Goal: Task Accomplishment & Management: Complete application form

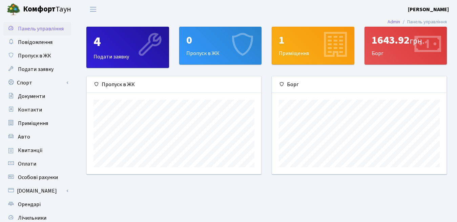
scroll to position [98, 174]
click at [39, 55] on span "Пропуск в ЖК" at bounding box center [34, 55] width 33 height 7
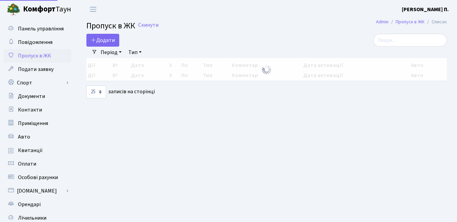
select select "25"
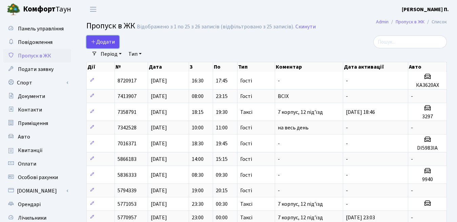
click at [107, 41] on span "Додати" at bounding box center [103, 41] width 24 height 7
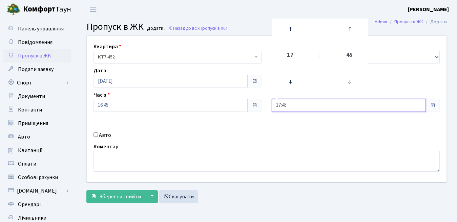
click at [291, 105] on input "17:45" at bounding box center [349, 105] width 154 height 13
click at [287, 82] on icon at bounding box center [290, 82] width 18 height 18
click at [292, 29] on icon at bounding box center [290, 29] width 18 height 18
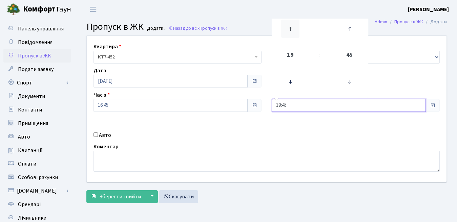
click at [292, 29] on icon at bounding box center [290, 29] width 18 height 18
type input "20:45"
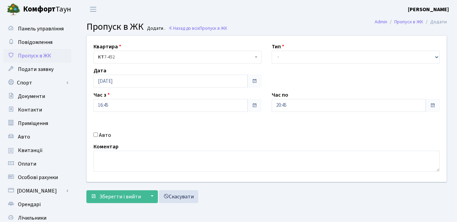
click at [308, 140] on div "Квартира <b>КТ</b>&nbsp;&nbsp;&nbsp;&nbsp;7-452 КТ 7-452 Тип - Доставка Таксі Г…" at bounding box center [267, 109] width 370 height 146
click at [103, 136] on label "Авто" at bounding box center [105, 135] width 12 height 8
click at [98, 136] on input "Авто" at bounding box center [95, 135] width 4 height 4
checkbox input "true"
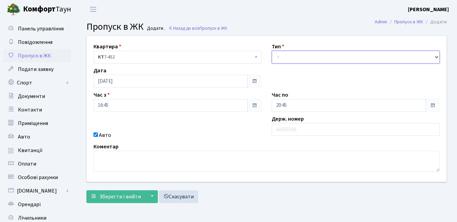
click at [313, 57] on select "- Доставка Таксі Гості Сервіс" at bounding box center [356, 57] width 168 height 13
select select "3"
click at [272, 51] on select "- Доставка Таксі Гості Сервіс" at bounding box center [356, 57] width 168 height 13
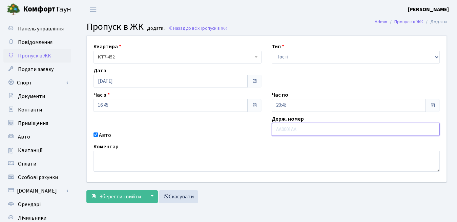
click at [298, 131] on input "text" at bounding box center [356, 129] width 168 height 13
type input "HH7872AE"
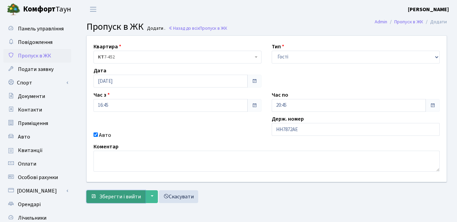
click at [119, 199] on span "Зберегти і вийти" at bounding box center [120, 196] width 42 height 7
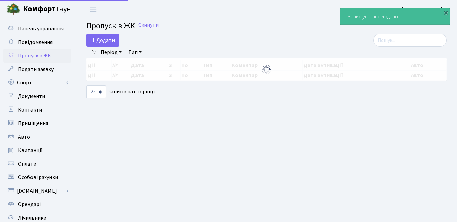
select select "25"
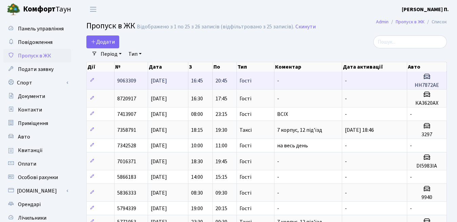
click at [365, 80] on td "-" at bounding box center [374, 81] width 65 height 18
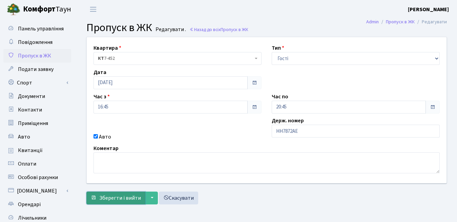
click at [124, 199] on span "Зберегти і вийти" at bounding box center [120, 198] width 42 height 7
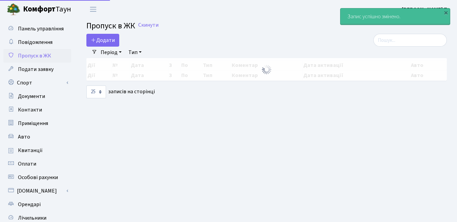
select select "25"
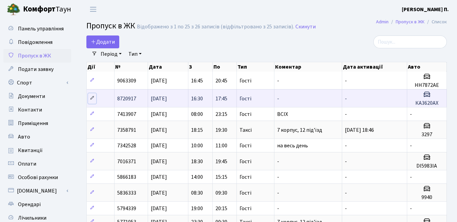
click at [91, 99] on icon at bounding box center [92, 98] width 5 height 5
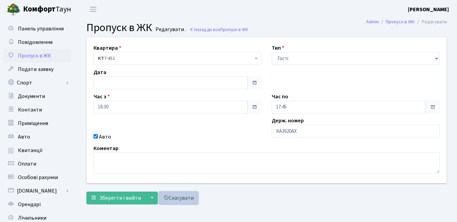
click at [182, 195] on link "Скасувати" at bounding box center [178, 198] width 39 height 13
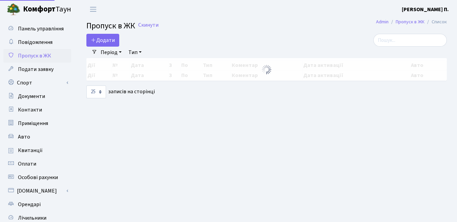
select select "25"
